Goal: Information Seeking & Learning: Learn about a topic

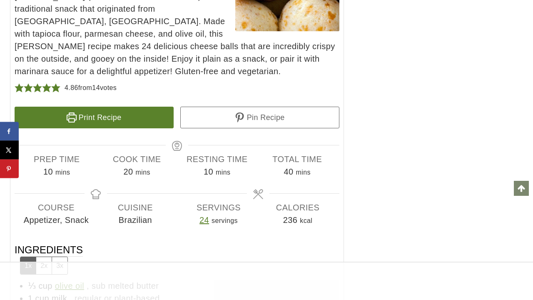
scroll to position [5185, 0]
